Goal: Information Seeking & Learning: Learn about a topic

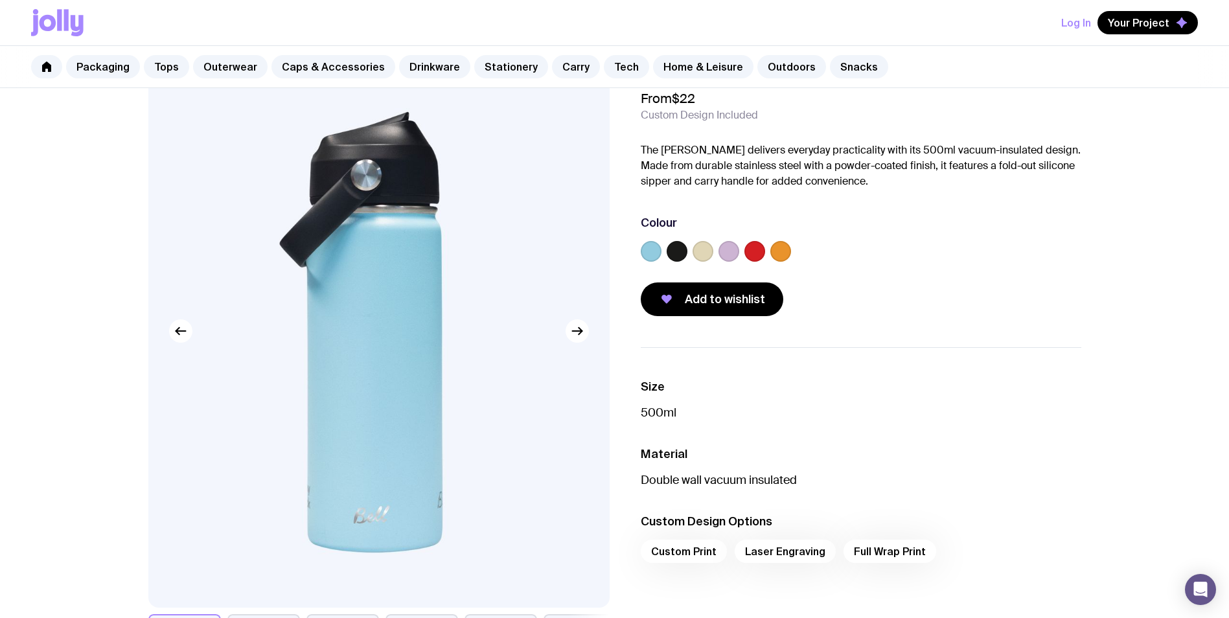
scroll to position [130, 0]
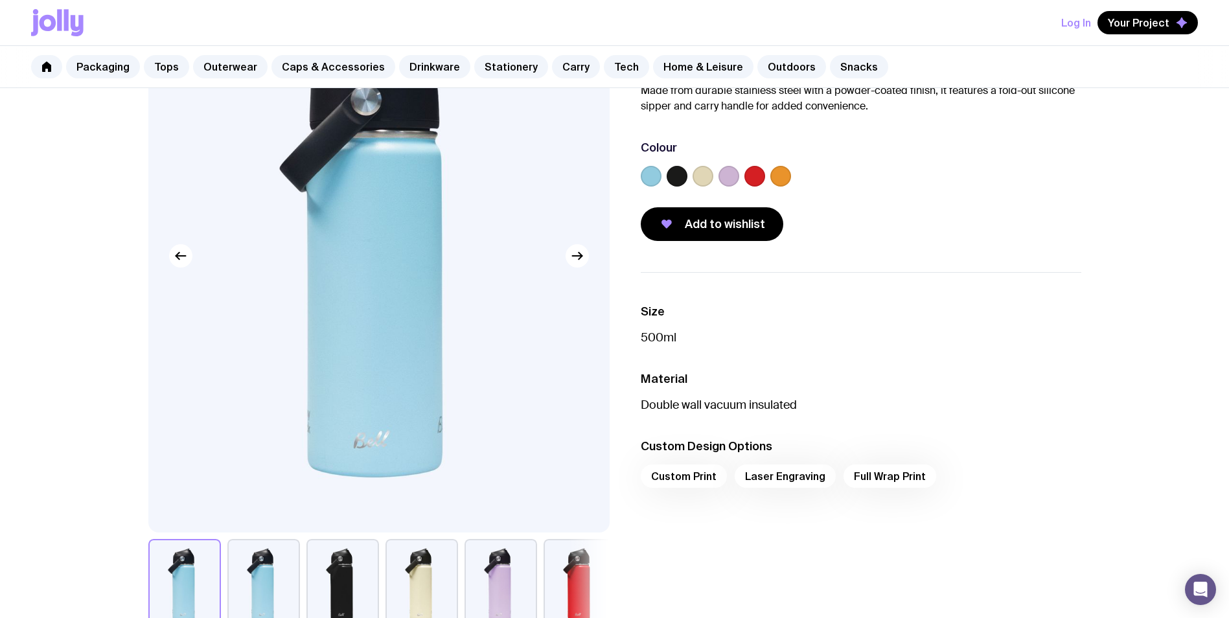
click at [1032, 398] on p "Double wall vacuum insulated" at bounding box center [861, 405] width 440 height 16
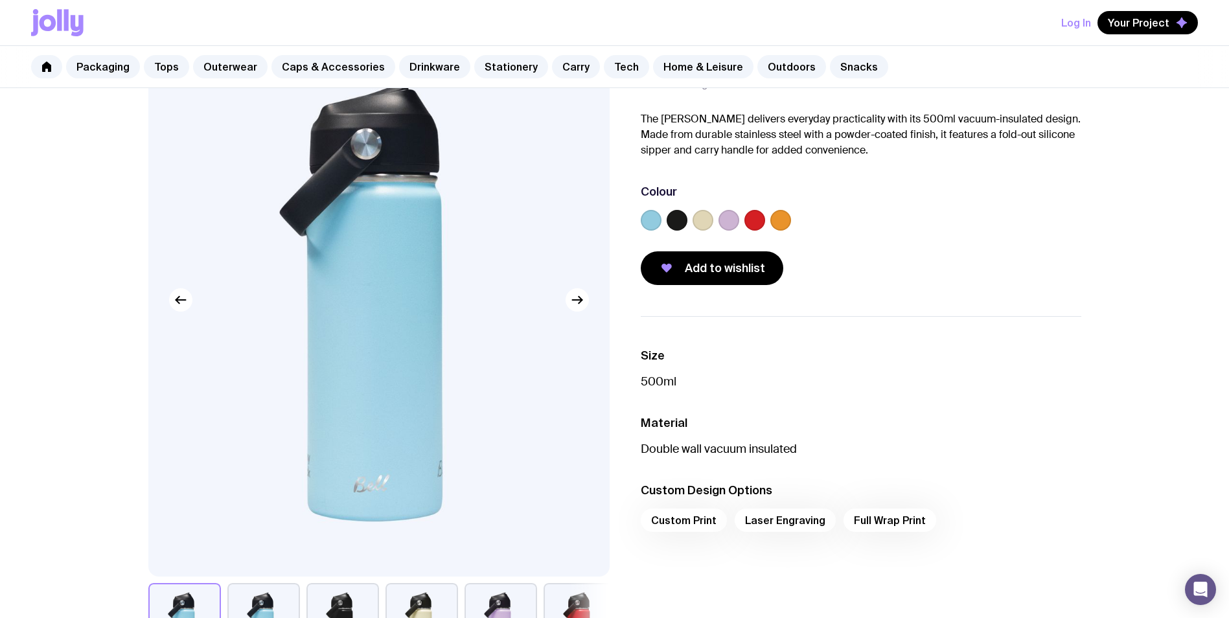
scroll to position [194, 0]
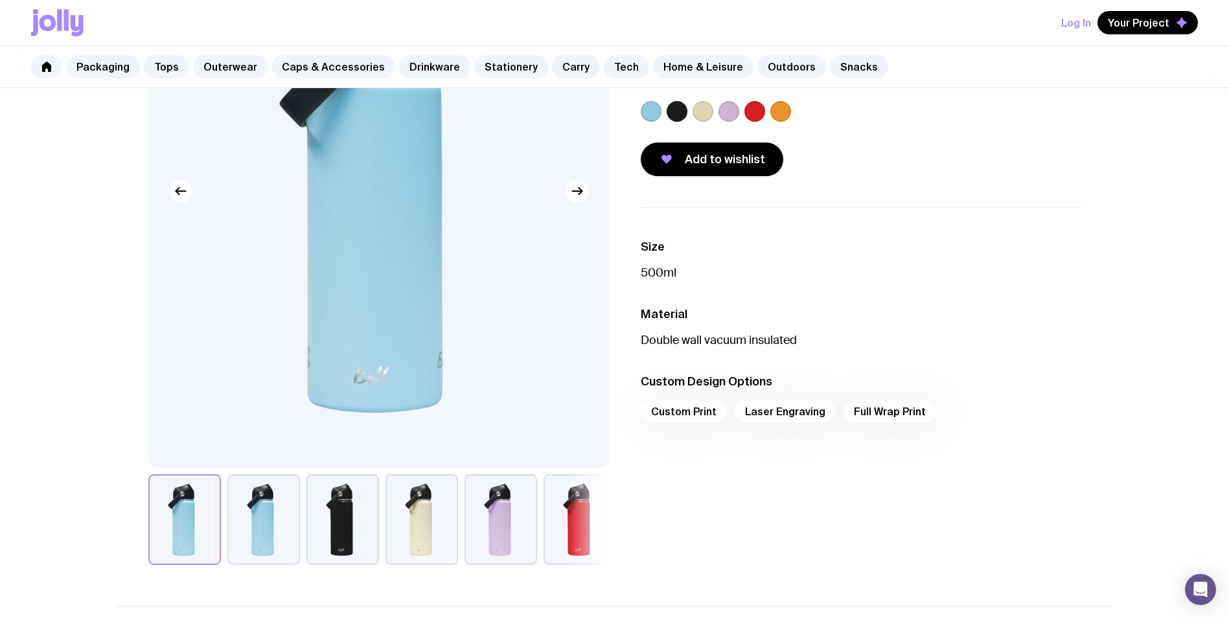
click at [717, 337] on p "Double wall vacuum insulated" at bounding box center [861, 340] width 440 height 16
copy p "Double wall vacuum insulated"
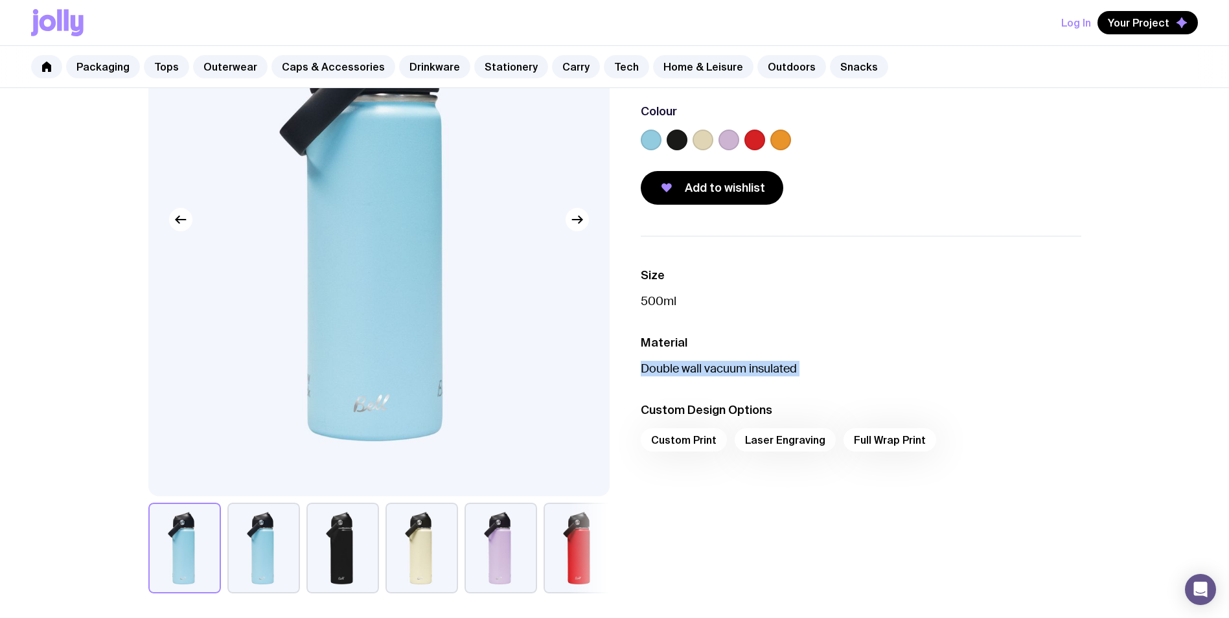
scroll to position [259, 0]
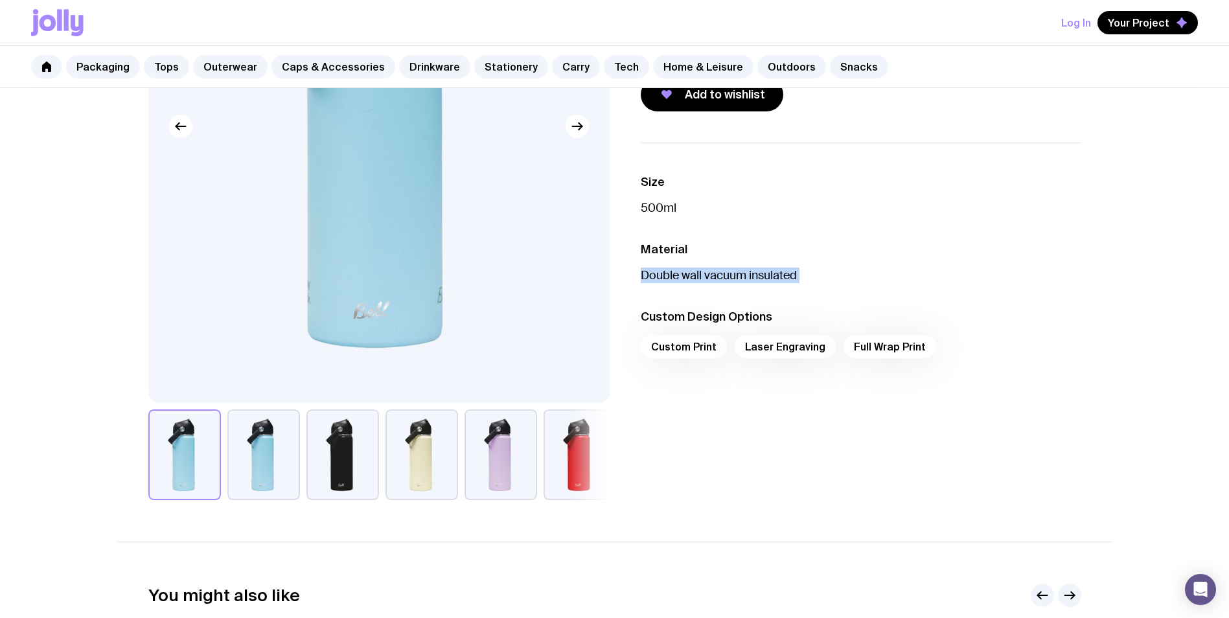
click at [328, 485] on button "button" at bounding box center [342, 454] width 73 height 91
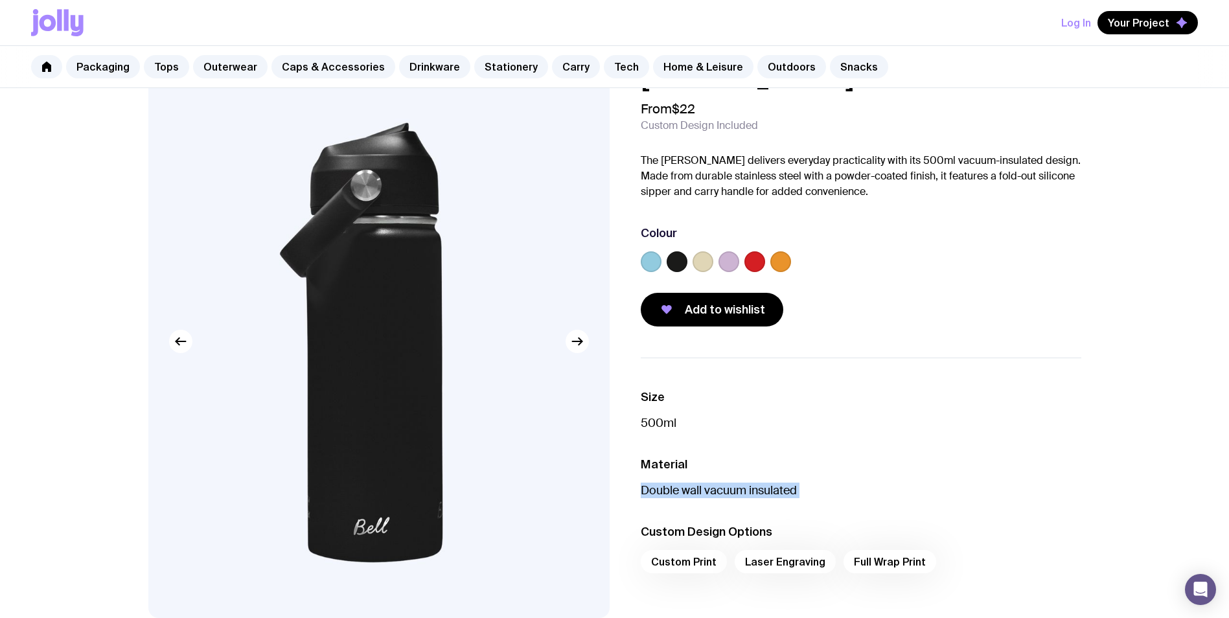
scroll to position [65, 0]
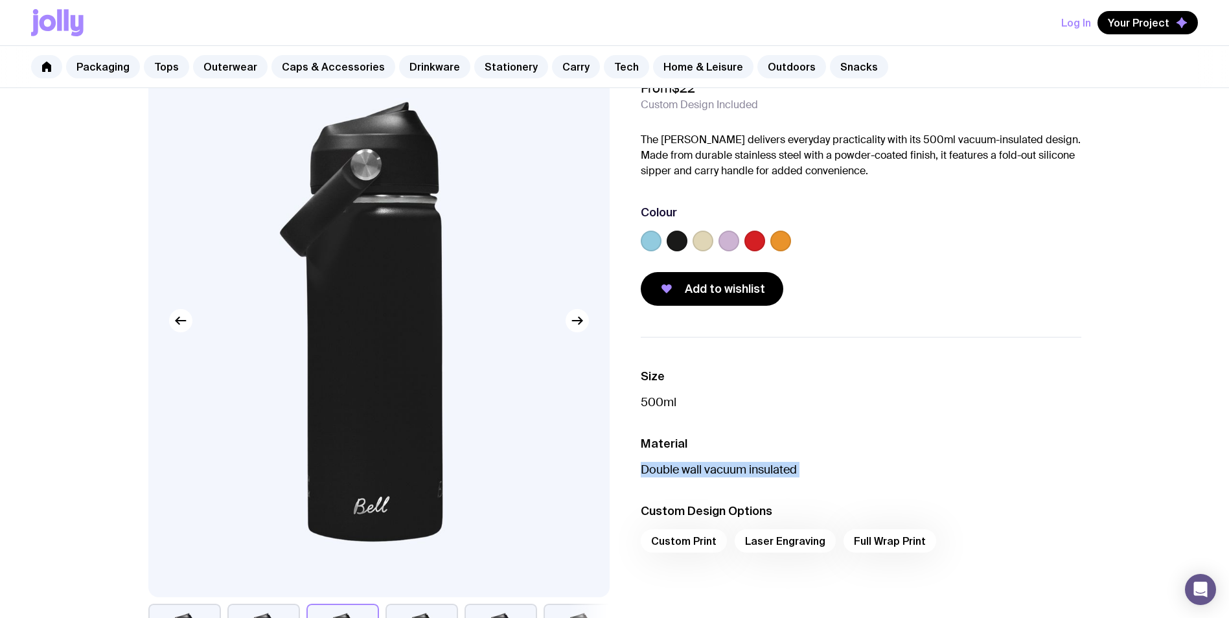
click at [727, 475] on p "Double wall vacuum insulated" at bounding box center [861, 470] width 440 height 16
